Goal: Transaction & Acquisition: Purchase product/service

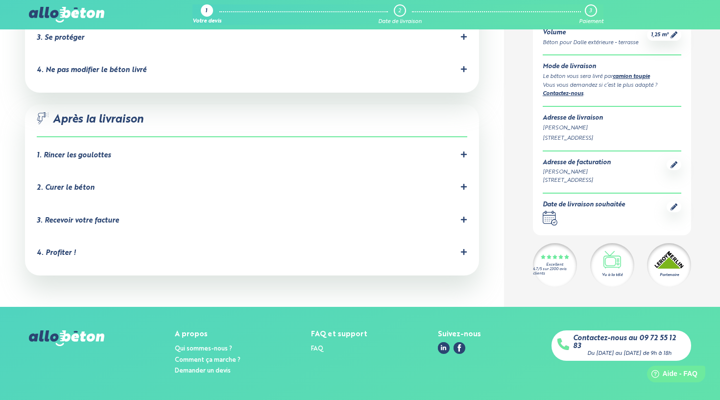
scroll to position [967, 0]
click at [103, 152] on div "1. Rincer les goulottes" at bounding box center [74, 156] width 74 height 8
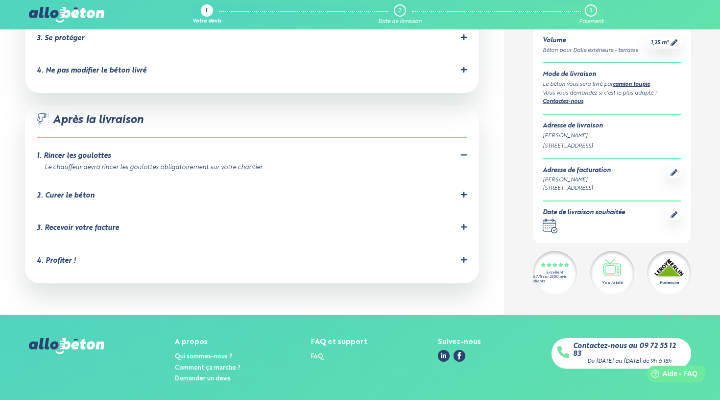
click at [110, 191] on div "2. Curer le béton" at bounding box center [252, 195] width 430 height 9
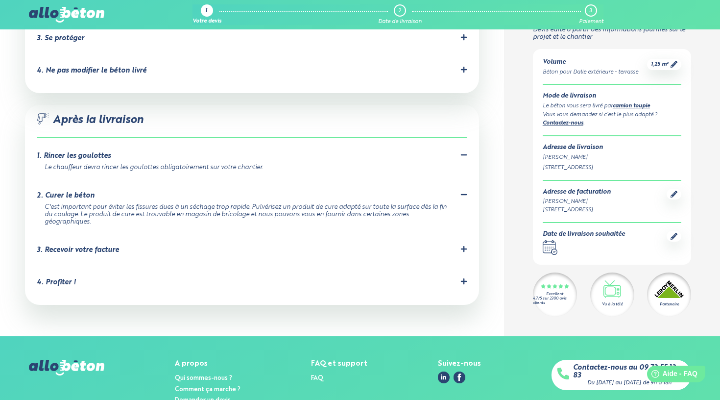
click at [105, 246] on div "3. Recevoir votre facture" at bounding box center [78, 250] width 82 height 8
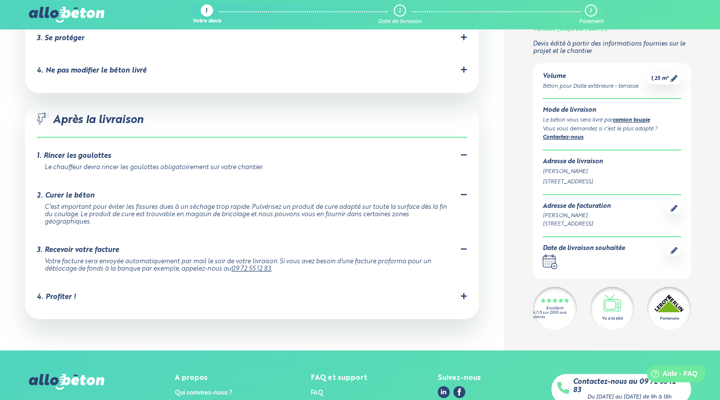
click at [87, 293] on div "4. Profiter !" at bounding box center [252, 297] width 430 height 9
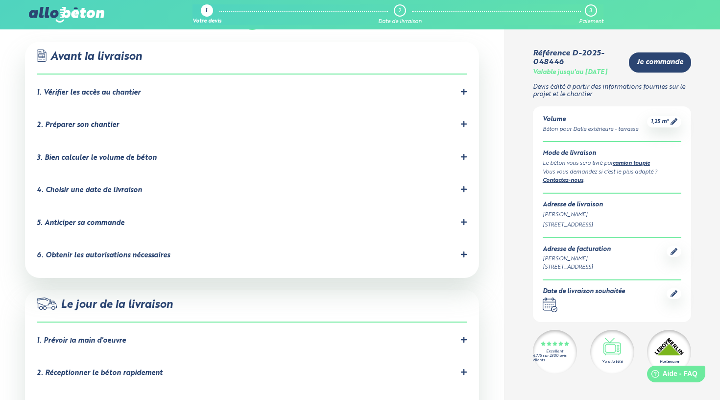
scroll to position [573, 0]
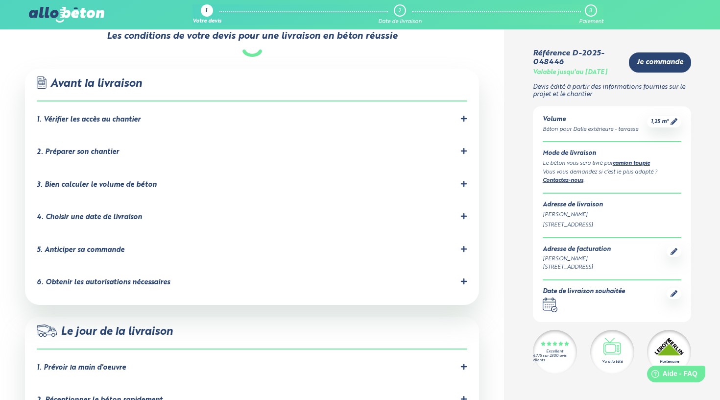
click at [676, 290] on icon at bounding box center [674, 293] width 7 height 7
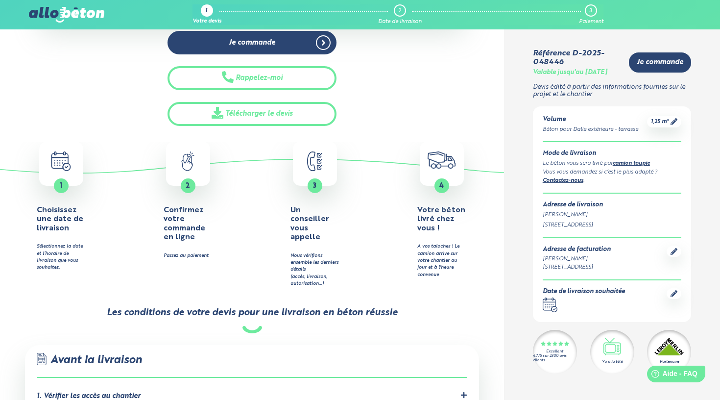
scroll to position [237, 0]
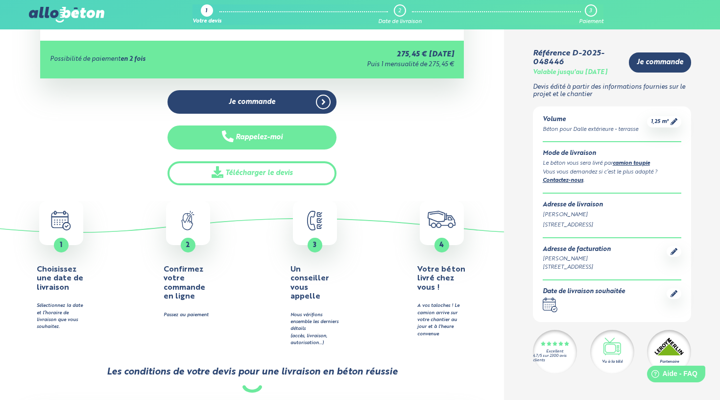
click at [262, 135] on button "Rappelez-moi" at bounding box center [253, 137] width 170 height 24
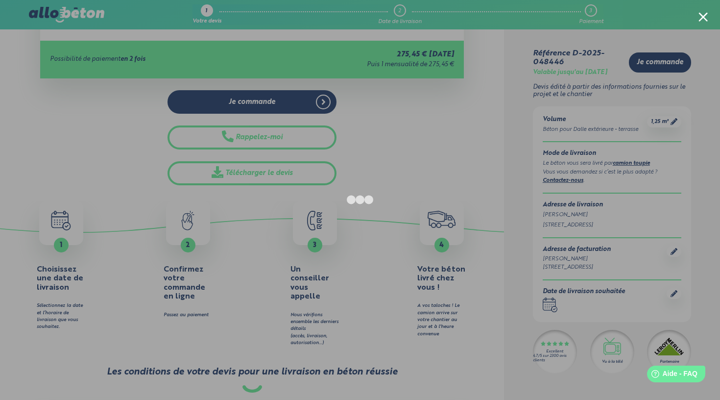
click at [703, 16] on div at bounding box center [703, 16] width 9 height 9
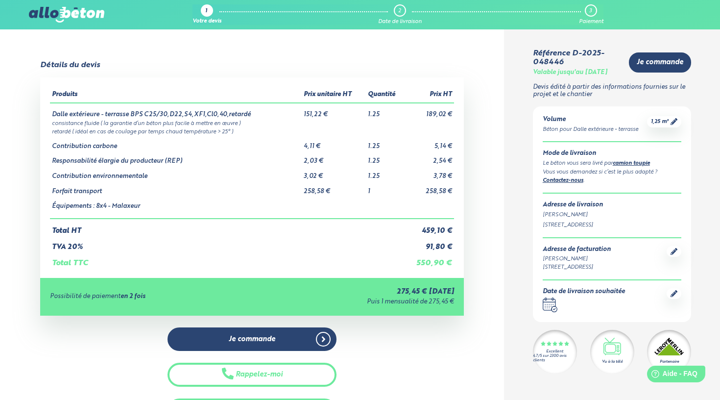
scroll to position [0, 0]
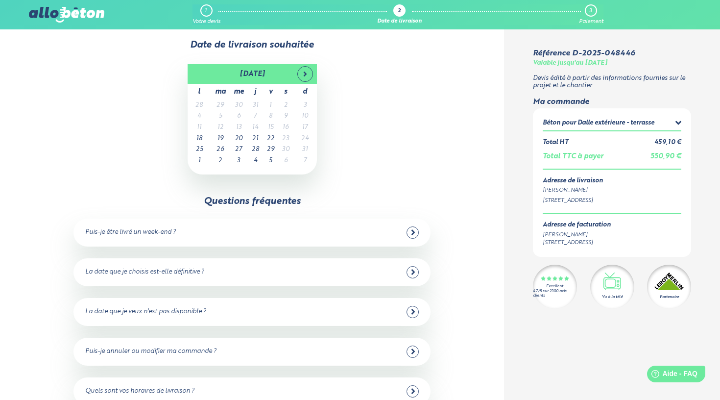
scroll to position [10, 0]
click at [244, 149] on td "27" at bounding box center [239, 149] width 18 height 11
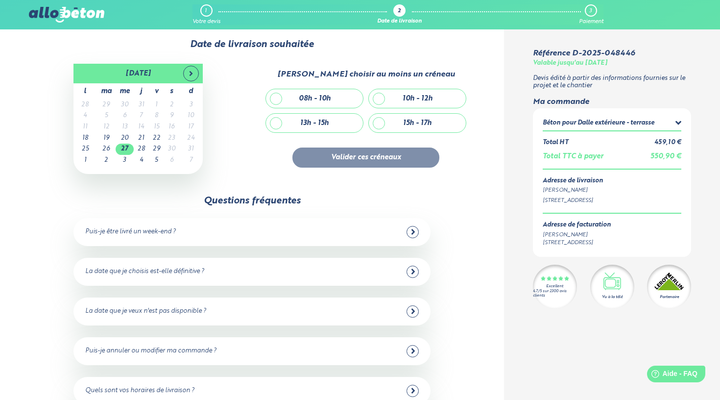
click at [341, 120] on div "13h - 15h" at bounding box center [314, 123] width 97 height 19
checkbox input "true"
click at [388, 156] on button "Valider ces créneaux" at bounding box center [366, 157] width 147 height 20
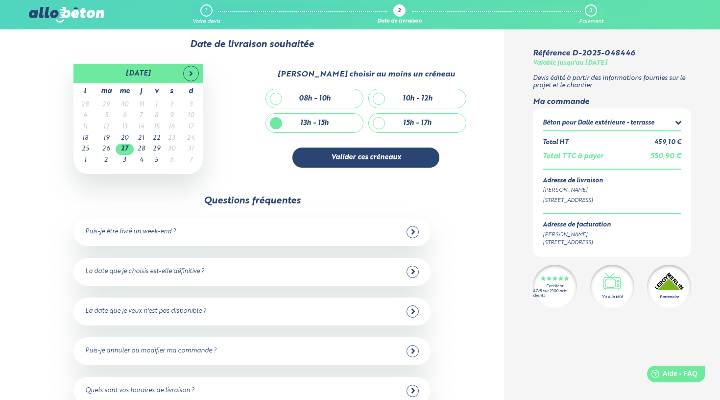
click at [660, 121] on div "Béton pour Dalle extérieure - terrasse" at bounding box center [612, 124] width 139 height 12
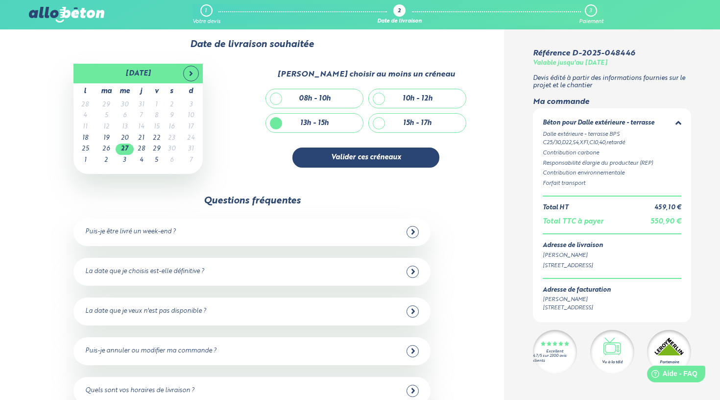
click at [660, 121] on div "Béton pour Dalle extérieure - terrasse" at bounding box center [612, 124] width 139 height 12
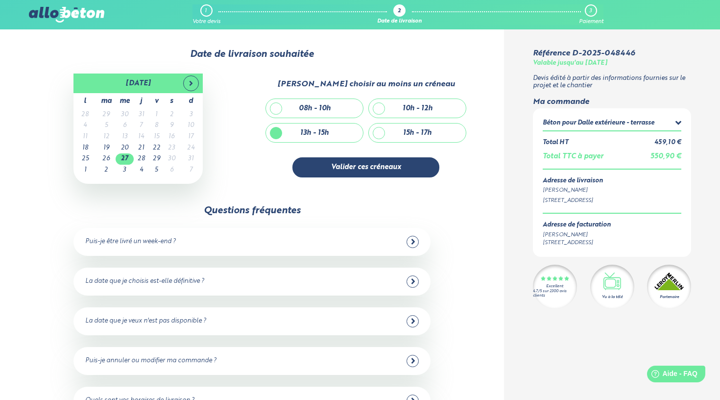
scroll to position [0, 0]
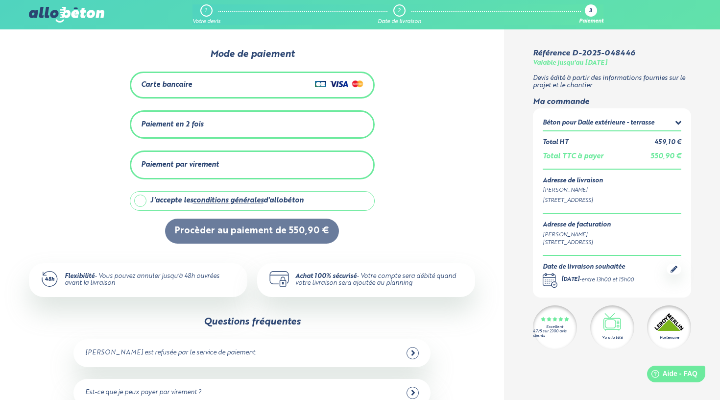
scroll to position [-3, 0]
